Goal: Information Seeking & Learning: Learn about a topic

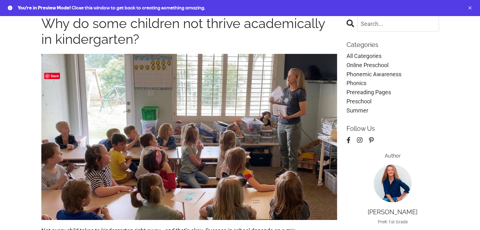
scroll to position [32, 0]
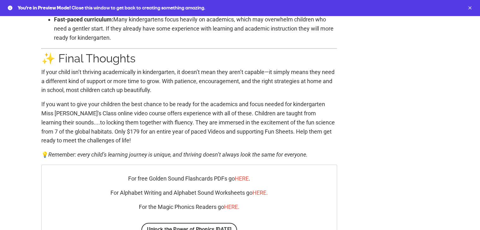
scroll to position [726, 0]
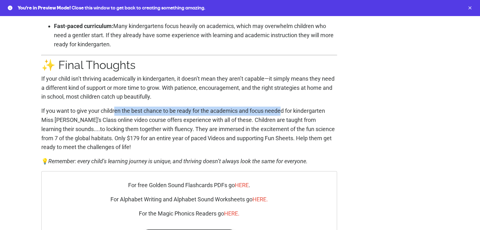
drag, startPoint x: 114, startPoint y: 119, endPoint x: 283, endPoint y: 120, distance: 169.2
click at [283, 120] on p "If you want to give your children the best chance to be ready for the academics…" at bounding box center [189, 129] width 296 height 45
click at [202, 123] on p "If you want to give your children the best chance to be ready for the academics…" at bounding box center [189, 129] width 296 height 45
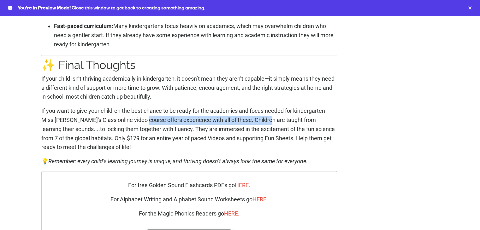
drag, startPoint x: 144, startPoint y: 128, endPoint x: 265, endPoint y: 128, distance: 121.8
click at [265, 128] on p "If you want to give your children the best chance to be ready for the academics…" at bounding box center [189, 129] width 296 height 45
click at [95, 142] on p "If you want to give your children the best chance to be ready for the academics…" at bounding box center [189, 129] width 296 height 45
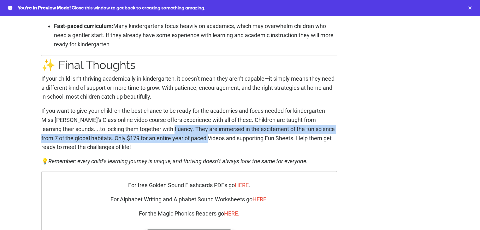
drag, startPoint x: 163, startPoint y: 135, endPoint x: 202, endPoint y: 142, distance: 39.9
click at [202, 142] on p "If you want to give your children the best chance to be ready for the academics…" at bounding box center [189, 129] width 296 height 45
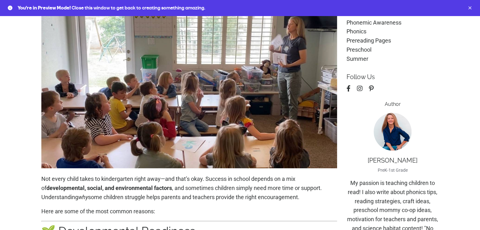
scroll to position [95, 0]
